Goal: Use online tool/utility: Utilize a website feature to perform a specific function

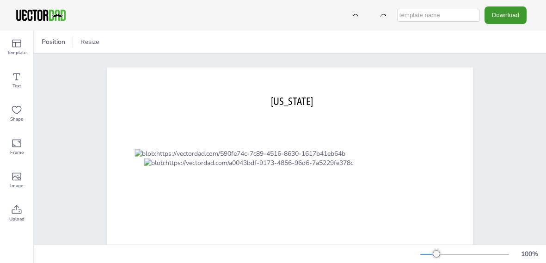
click at [397, 15] on input "text" at bounding box center [438, 15] width 83 height 13
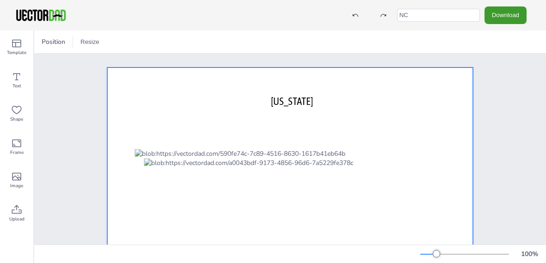
type input "N"
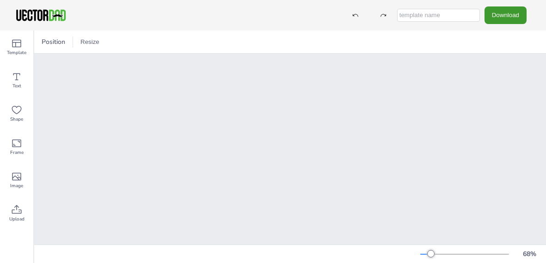
click at [178, 216] on div "[US_STATE] [DOMAIN_NAME]" at bounding box center [290, 164] width 277 height 192
click at [140, 174] on div "[US_STATE] [DOMAIN_NAME]" at bounding box center [290, 164] width 328 height 220
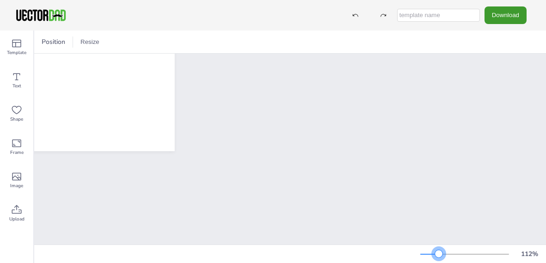
drag, startPoint x: 430, startPoint y: 253, endPoint x: 439, endPoint y: 253, distance: 9.2
click at [439, 253] on div at bounding box center [438, 253] width 7 height 7
click at [51, 35] on div "Position" at bounding box center [53, 42] width 31 height 15
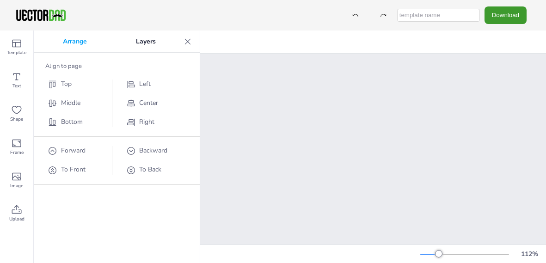
click at [150, 104] on span "Center" at bounding box center [148, 103] width 19 height 9
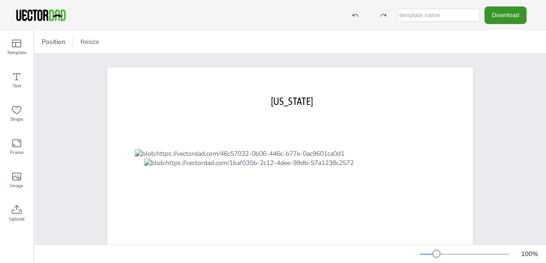
click at [506, 17] on button "Download" at bounding box center [506, 14] width 42 height 17
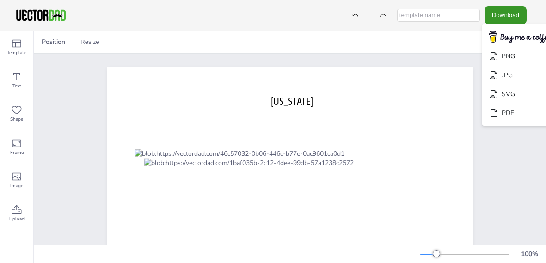
click at [506, 17] on button "Download" at bounding box center [506, 14] width 42 height 17
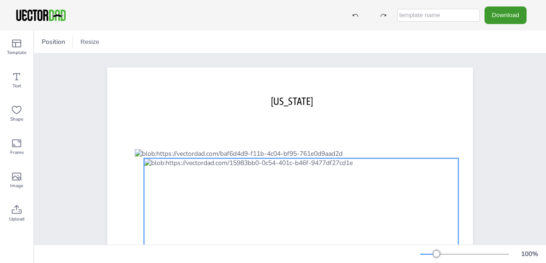
click at [315, 181] on div at bounding box center [301, 219] width 314 height 120
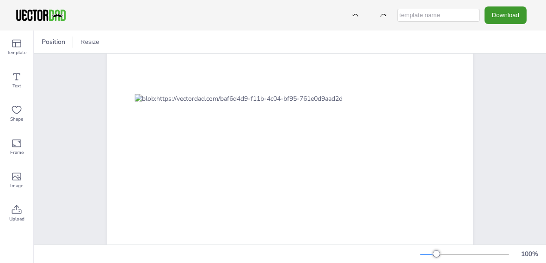
scroll to position [74, 0]
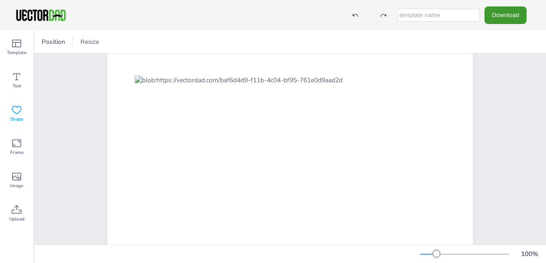
click at [17, 115] on icon at bounding box center [16, 110] width 11 height 11
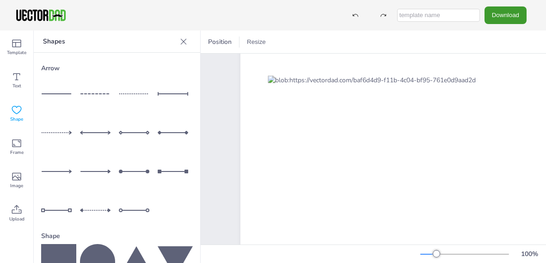
click at [99, 251] on icon at bounding box center [97, 261] width 35 height 35
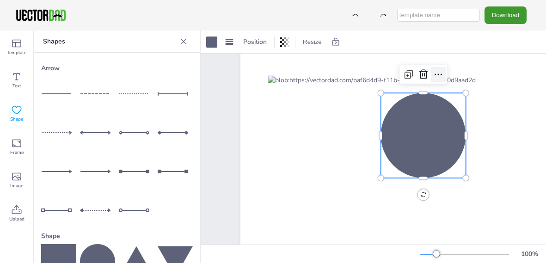
click at [438, 75] on icon at bounding box center [438, 74] width 11 height 11
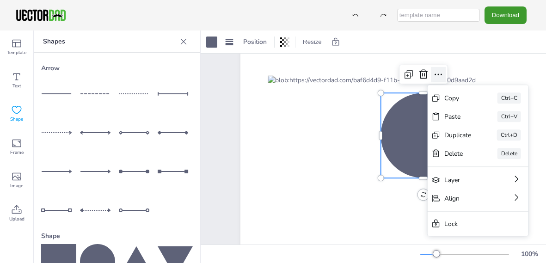
click at [438, 75] on icon at bounding box center [438, 74] width 11 height 11
click at [213, 41] on div at bounding box center [211, 42] width 11 height 11
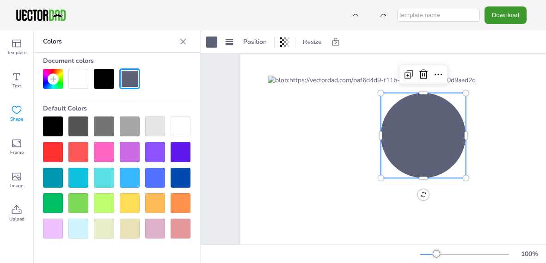
click at [129, 180] on div at bounding box center [130, 178] width 20 height 20
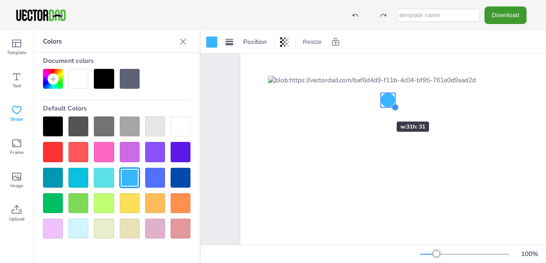
drag, startPoint x: 464, startPoint y: 176, endPoint x: 369, endPoint y: 105, distance: 118.7
click at [369, 105] on div "[US_STATE] [DOMAIN_NAME]" at bounding box center [423, 135] width 366 height 283
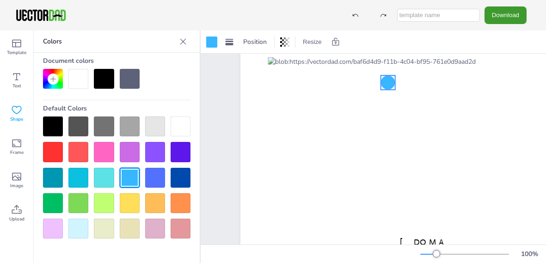
scroll to position [119, 0]
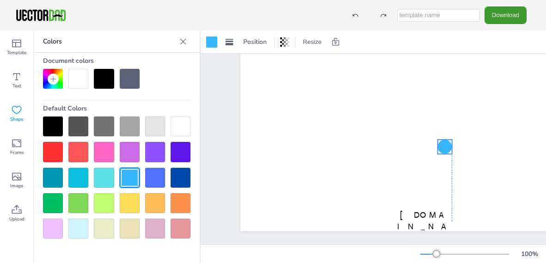
drag, startPoint x: 390, startPoint y: 70, endPoint x: 448, endPoint y: 149, distance: 97.6
click at [448, 149] on div at bounding box center [445, 147] width 14 height 14
drag, startPoint x: 452, startPoint y: 153, endPoint x: 433, endPoint y: 144, distance: 20.7
click at [433, 144] on div "[US_STATE] [DOMAIN_NAME]" at bounding box center [423, 89] width 366 height 283
click at [437, 148] on div at bounding box center [437, 148] width 7 height 7
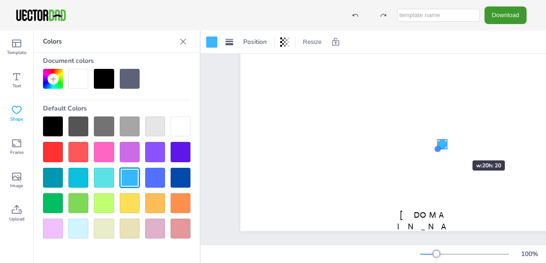
drag, startPoint x: 435, startPoint y: 149, endPoint x: 445, endPoint y: 144, distance: 11.0
click at [445, 144] on div "[US_STATE] [DOMAIN_NAME]" at bounding box center [423, 89] width 366 height 283
click at [462, 119] on icon at bounding box center [457, 121] width 11 height 11
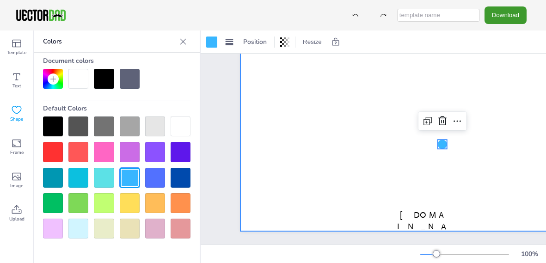
click at [483, 198] on div at bounding box center [423, 89] width 366 height 283
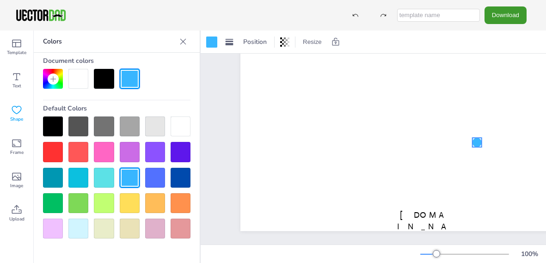
drag, startPoint x: 440, startPoint y: 143, endPoint x: 474, endPoint y: 142, distance: 34.7
click at [474, 142] on div at bounding box center [477, 142] width 9 height 9
click at [485, 121] on div at bounding box center [492, 119] width 15 height 15
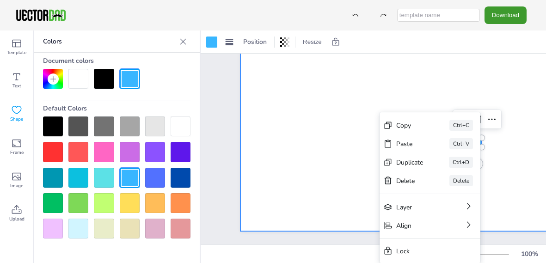
click at [515, 203] on div at bounding box center [423, 89] width 366 height 283
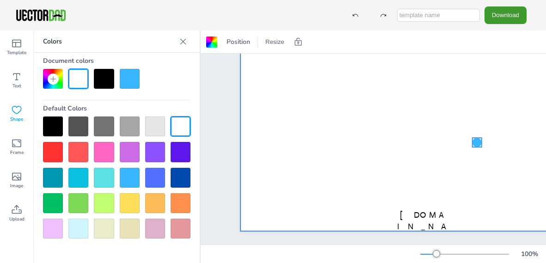
click at [480, 144] on div "[US_STATE] [DOMAIN_NAME]" at bounding box center [423, 89] width 366 height 283
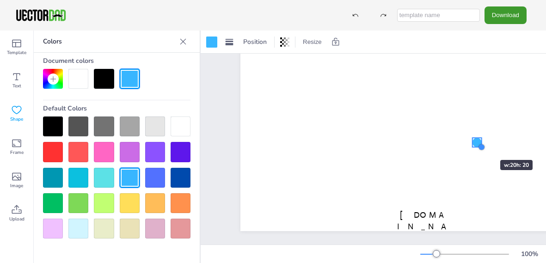
drag, startPoint x: 481, startPoint y: 147, endPoint x: 473, endPoint y: 143, distance: 8.9
click at [473, 143] on div "[US_STATE] [DOMAIN_NAME]" at bounding box center [423, 89] width 366 height 283
drag, startPoint x: 481, startPoint y: 138, endPoint x: 476, endPoint y: 144, distance: 8.0
click at [476, 144] on div "[US_STATE] [DOMAIN_NAME]" at bounding box center [423, 89] width 366 height 283
click at [473, 154] on div at bounding box center [477, 153] width 9 height 30
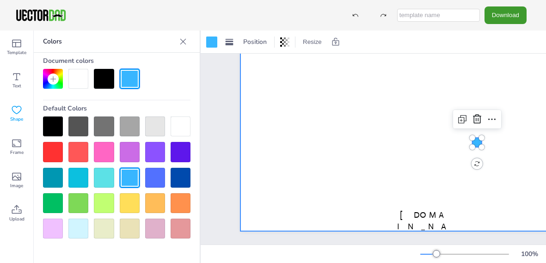
click at [474, 177] on div at bounding box center [423, 89] width 366 height 283
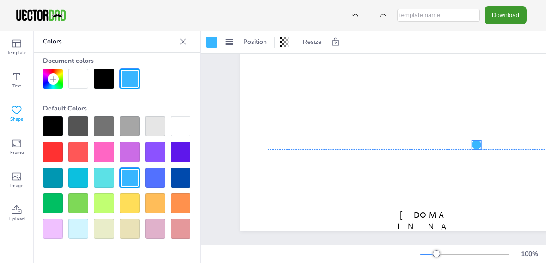
click at [474, 144] on div at bounding box center [476, 144] width 9 height 9
click at [458, 122] on icon at bounding box center [461, 121] width 11 height 11
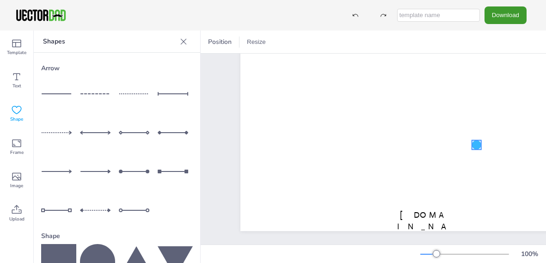
click at [475, 147] on div "[US_STATE] [DOMAIN_NAME]" at bounding box center [423, 89] width 366 height 283
click at [18, 78] on icon at bounding box center [16, 76] width 11 height 11
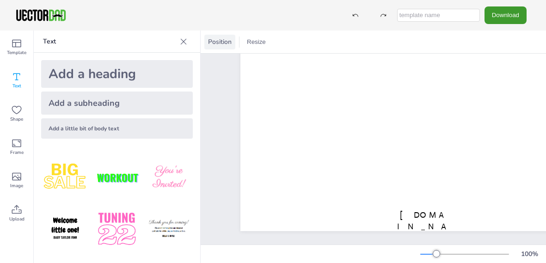
click at [220, 46] on span "Position" at bounding box center [219, 41] width 27 height 9
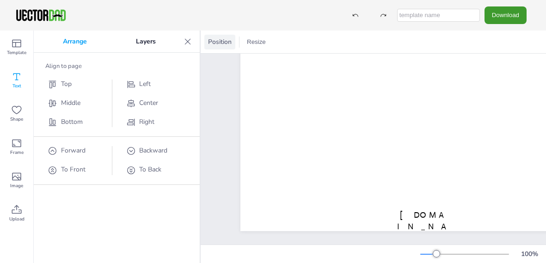
click at [220, 46] on span "Position" at bounding box center [219, 41] width 27 height 9
click at [257, 43] on button "Resize" at bounding box center [256, 42] width 26 height 15
click at [257, 43] on li "US Letter Landscape (11in x 8.5in)" at bounding box center [299, 43] width 112 height 18
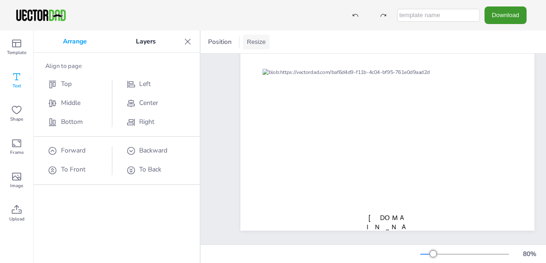
scroll to position [64, 0]
click at [16, 79] on icon at bounding box center [16, 76] width 11 height 11
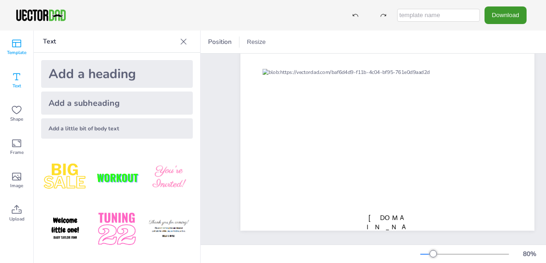
click at [17, 43] on icon at bounding box center [16, 43] width 11 height 11
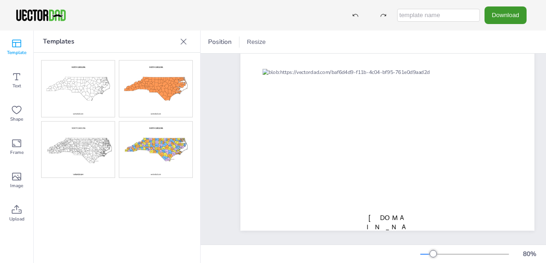
click at [75, 157] on img at bounding box center [78, 150] width 73 height 56
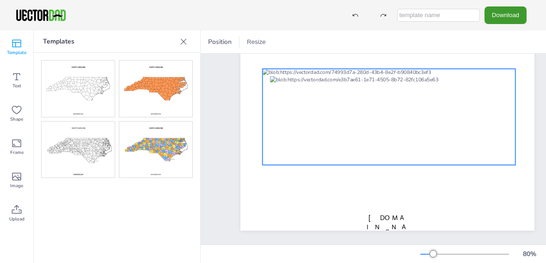
click at [498, 71] on div at bounding box center [389, 117] width 253 height 96
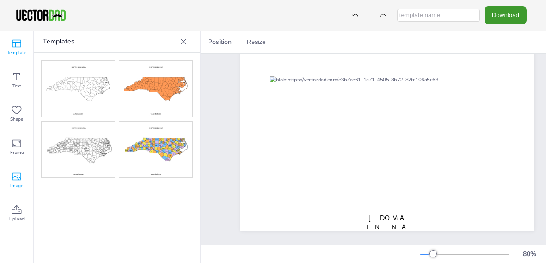
click at [14, 178] on icon at bounding box center [16, 176] width 11 height 11
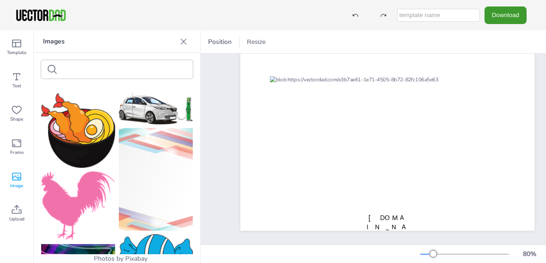
click at [14, 178] on icon at bounding box center [16, 176] width 11 height 11
click at [16, 115] on icon at bounding box center [16, 110] width 11 height 11
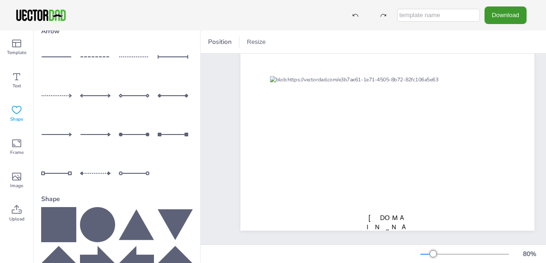
scroll to position [0, 0]
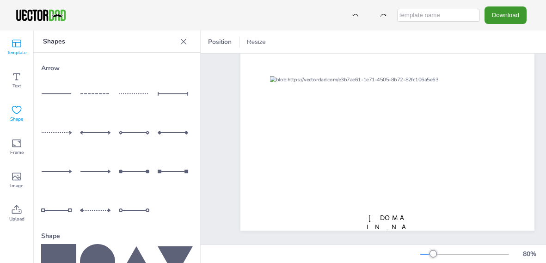
click at [16, 46] on icon at bounding box center [16, 44] width 9 height 8
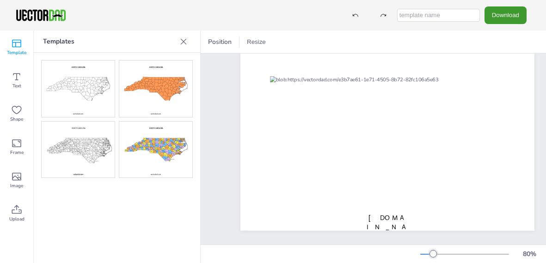
click at [63, 162] on img at bounding box center [78, 150] width 73 height 56
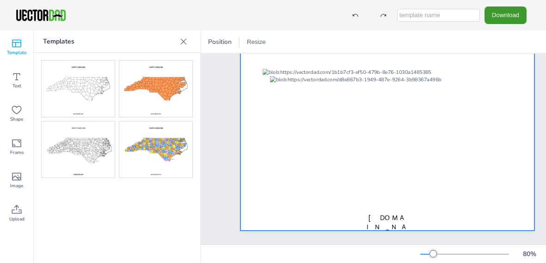
click at [369, 199] on div at bounding box center [387, 117] width 294 height 228
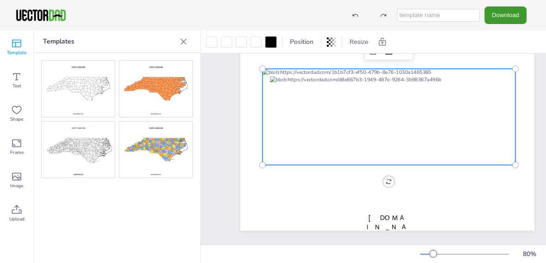
click at [263, 120] on div at bounding box center [389, 117] width 253 height 96
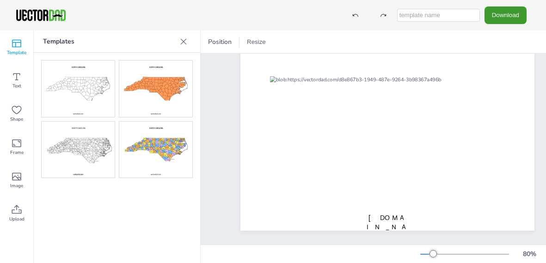
click at [90, 87] on img at bounding box center [78, 89] width 73 height 56
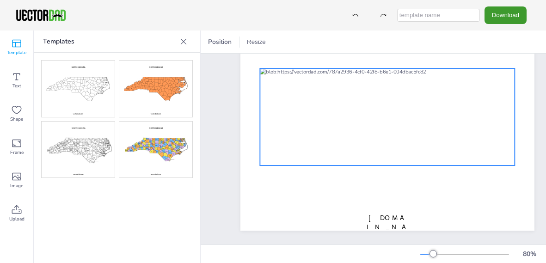
click at [393, 104] on div at bounding box center [387, 116] width 255 height 97
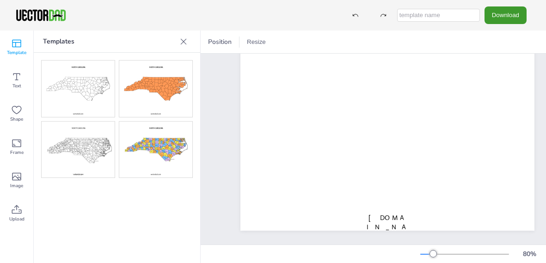
click at [153, 151] on img at bounding box center [155, 150] width 73 height 56
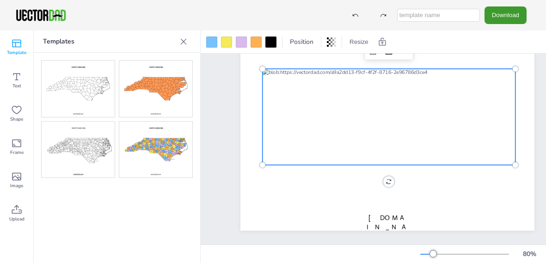
click at [287, 120] on div at bounding box center [389, 117] width 253 height 96
click at [241, 41] on div at bounding box center [241, 42] width 11 height 11
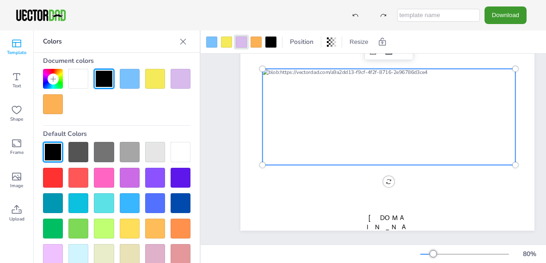
click at [267, 122] on div at bounding box center [389, 117] width 253 height 96
click at [240, 43] on div at bounding box center [241, 42] width 11 height 11
click at [269, 118] on div at bounding box center [389, 117] width 253 height 96
click at [285, 118] on div at bounding box center [389, 117] width 253 height 96
click at [297, 113] on div at bounding box center [389, 117] width 253 height 96
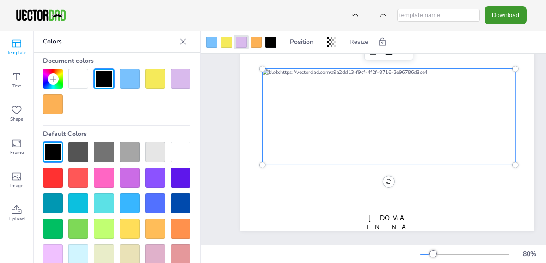
click at [154, 81] on div at bounding box center [155, 79] width 20 height 20
click at [286, 122] on div at bounding box center [389, 117] width 253 height 96
click at [290, 118] on div at bounding box center [389, 117] width 253 height 96
click at [299, 112] on div at bounding box center [389, 117] width 253 height 96
click at [273, 112] on div at bounding box center [389, 117] width 253 height 96
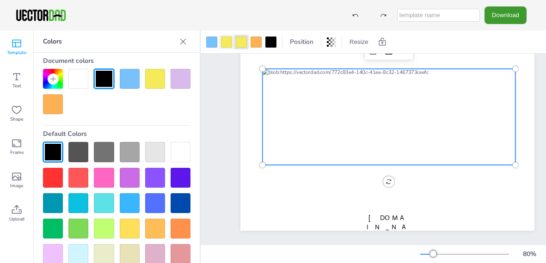
click at [224, 41] on div at bounding box center [226, 42] width 11 height 11
click at [289, 119] on div at bounding box center [389, 117] width 253 height 96
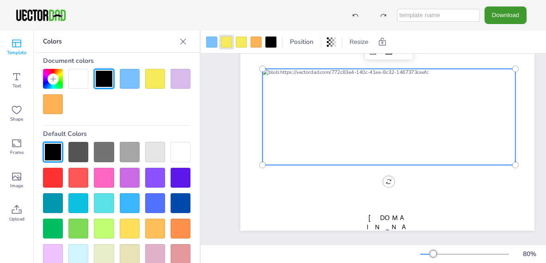
click at [302, 102] on div at bounding box center [389, 117] width 253 height 96
click at [298, 115] on div at bounding box center [389, 117] width 253 height 96
click at [274, 111] on div at bounding box center [389, 117] width 253 height 96
click at [277, 111] on div at bounding box center [389, 117] width 253 height 96
click at [227, 41] on div at bounding box center [226, 42] width 11 height 11
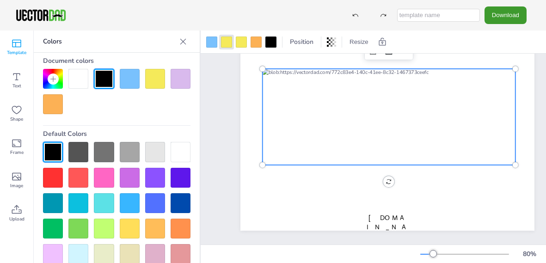
click at [278, 112] on div at bounding box center [389, 117] width 253 height 96
click at [297, 113] on div at bounding box center [389, 117] width 253 height 96
click at [300, 107] on div at bounding box center [389, 117] width 253 height 96
click at [311, 103] on div at bounding box center [389, 117] width 253 height 96
click at [312, 113] on div at bounding box center [389, 117] width 253 height 96
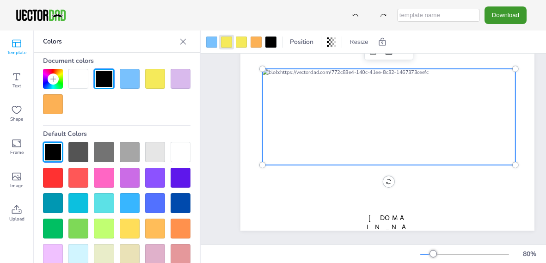
click at [333, 114] on div at bounding box center [389, 117] width 253 height 96
click at [333, 112] on div at bounding box center [389, 117] width 253 height 96
click at [184, 40] on icon at bounding box center [183, 41] width 9 height 9
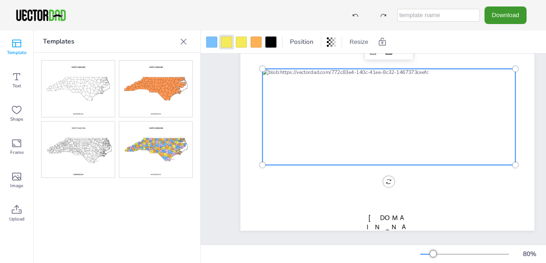
click at [78, 144] on img at bounding box center [78, 150] width 73 height 56
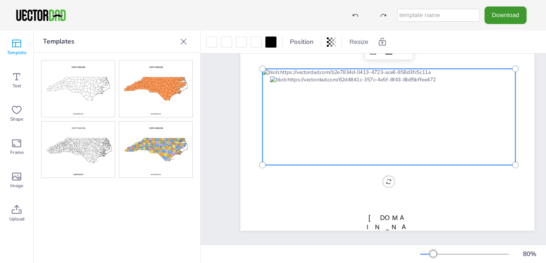
click at [374, 72] on div at bounding box center [389, 117] width 253 height 96
